Goal: Task Accomplishment & Management: Complete application form

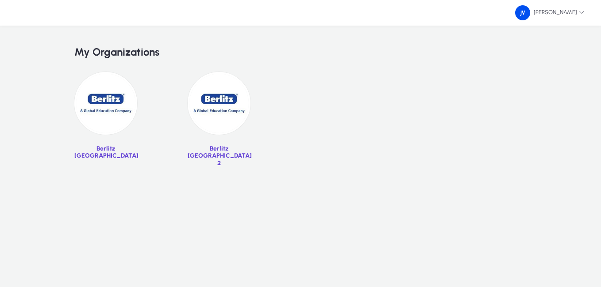
click at [120, 103] on img at bounding box center [105, 103] width 63 height 63
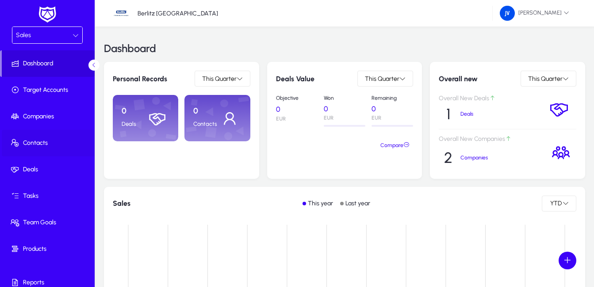
click at [32, 141] on span "Contacts" at bounding box center [49, 143] width 95 height 9
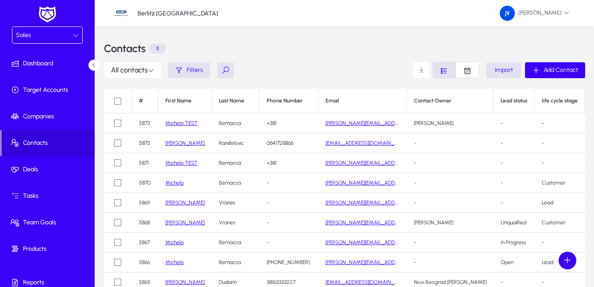
click at [184, 122] on link "Michela TEST" at bounding box center [181, 123] width 32 height 6
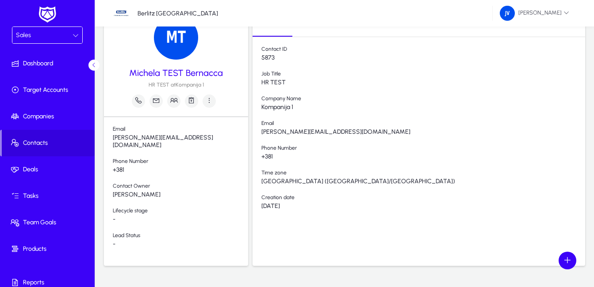
scroll to position [71, 0]
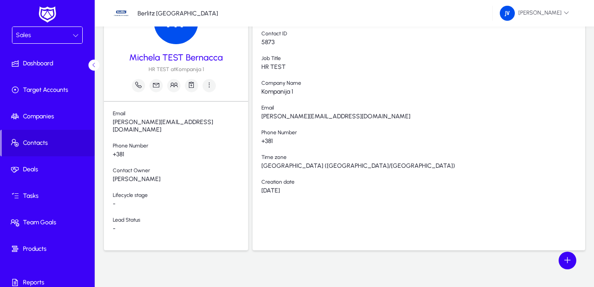
click at [73, 34] on icon at bounding box center [76, 35] width 6 height 6
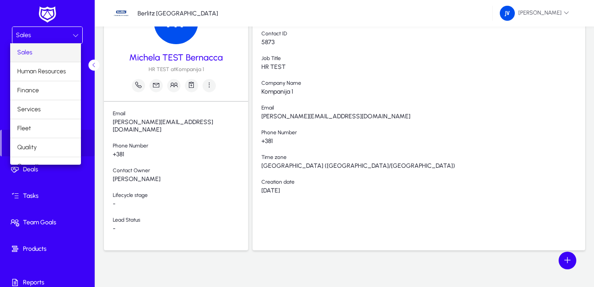
scroll to position [30, 0]
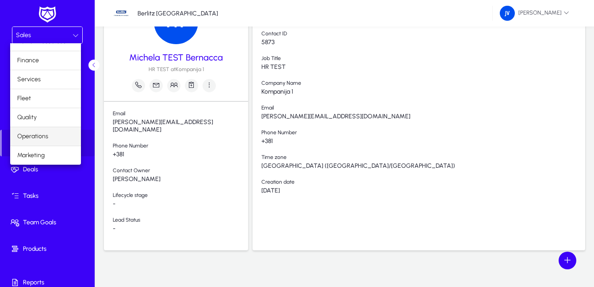
click at [44, 138] on span "Operations" at bounding box center [32, 136] width 31 height 11
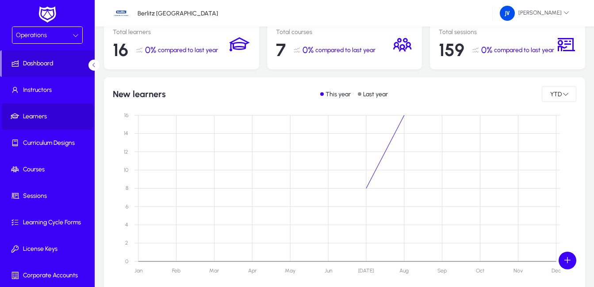
click at [35, 115] on span "Learners" at bounding box center [49, 116] width 95 height 9
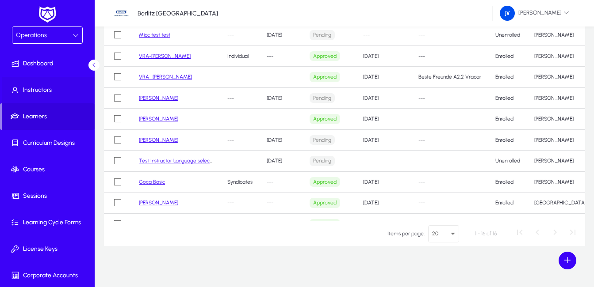
click at [34, 89] on span "Instructors" at bounding box center [49, 90] width 95 height 9
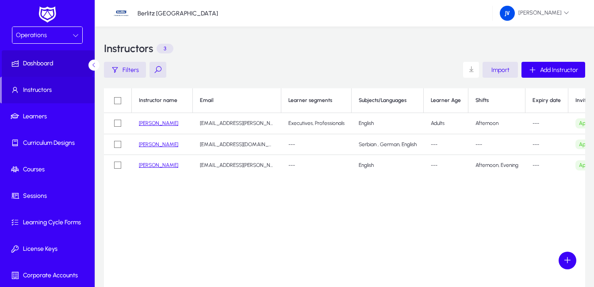
click at [36, 60] on span "Dashboard" at bounding box center [49, 63] width 95 height 9
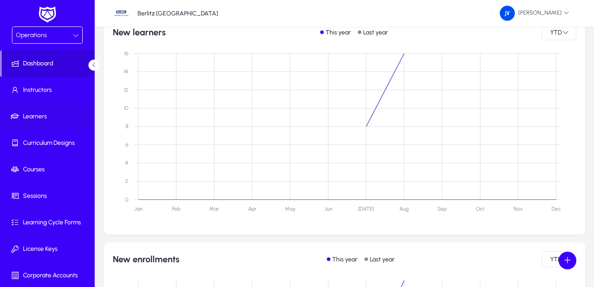
drag, startPoint x: 32, startPoint y: 115, endPoint x: 58, endPoint y: 115, distance: 26.1
click at [32, 115] on span "Learners" at bounding box center [49, 116] width 95 height 9
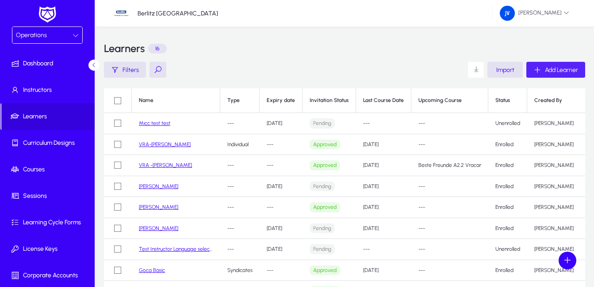
click at [565, 68] on span "Add Learner" at bounding box center [561, 70] width 33 height 8
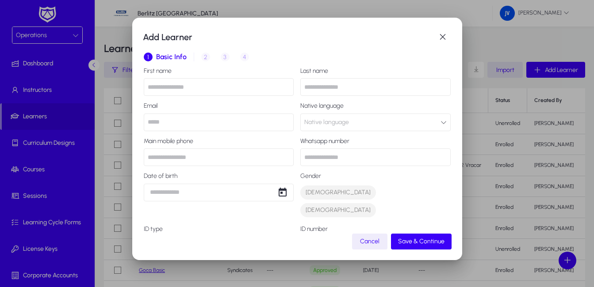
click at [204, 57] on div "1 Basic Info 2 Inquiry 3 Interview 4 Placement" at bounding box center [297, 56] width 307 height 21
click at [207, 55] on div "1 Basic Info 2 Inquiry 3 Interview 4 Placement" at bounding box center [297, 56] width 307 height 21
click at [442, 35] on span "button" at bounding box center [443, 37] width 18 height 18
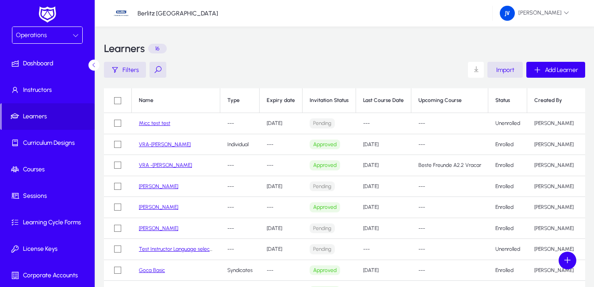
click at [163, 122] on link "Micc test test" at bounding box center [154, 123] width 31 height 6
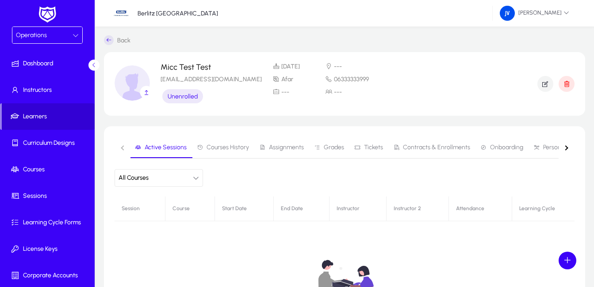
click at [32, 114] on span "Learners" at bounding box center [48, 116] width 93 height 9
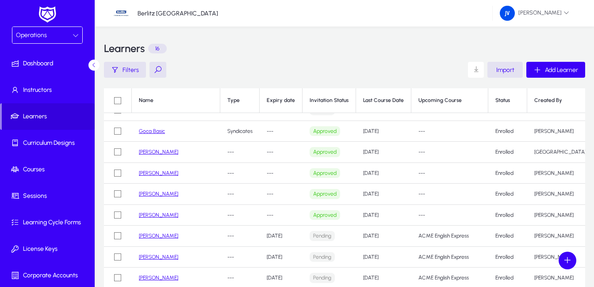
scroll to position [102, 0]
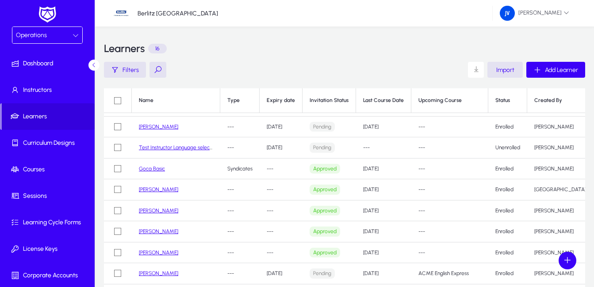
click at [160, 231] on link "[PERSON_NAME]" at bounding box center [158, 232] width 39 height 6
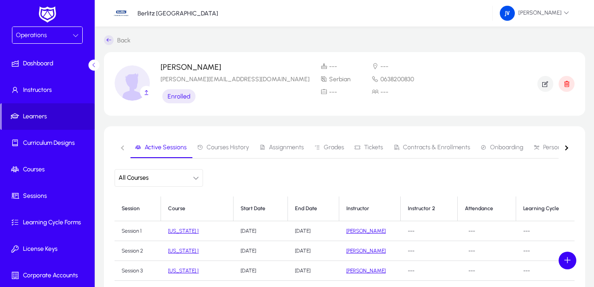
click at [33, 115] on span "Learners" at bounding box center [48, 116] width 93 height 9
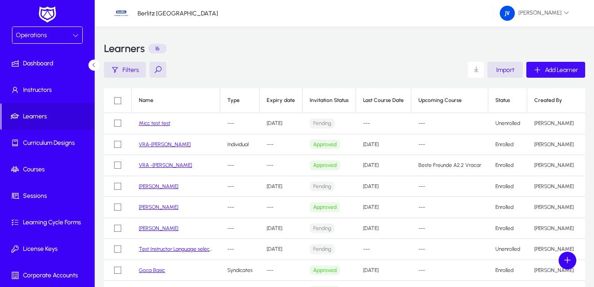
click at [562, 69] on span "Add Learner" at bounding box center [561, 70] width 33 height 8
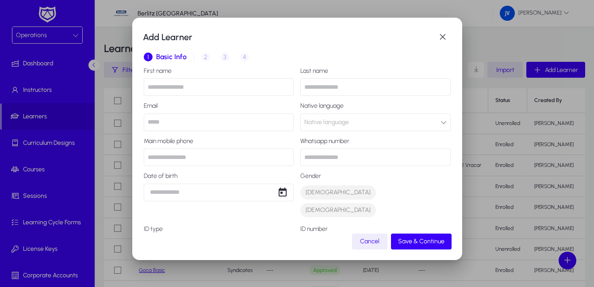
click at [163, 241] on span "Select ID type" at bounding box center [167, 245] width 38 height 8
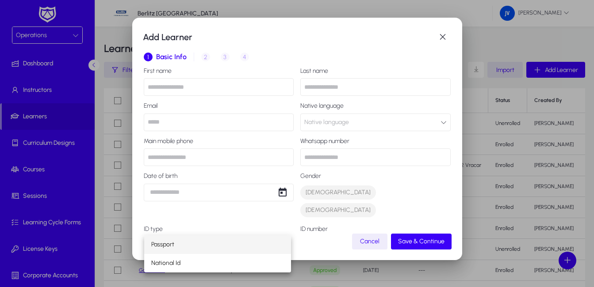
click at [448, 123] on div at bounding box center [297, 143] width 594 height 287
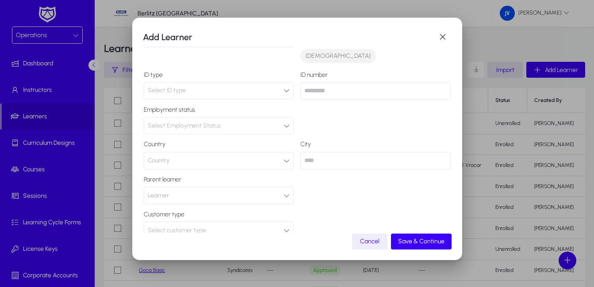
scroll to position [187, 0]
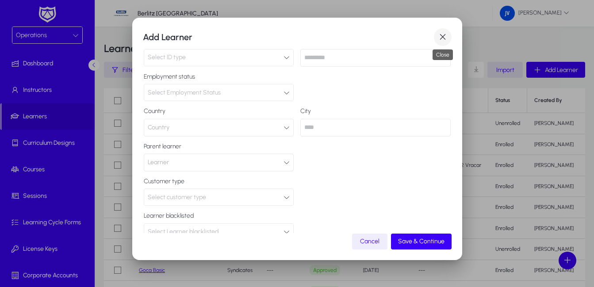
click at [444, 39] on span "button" at bounding box center [443, 37] width 18 height 18
